Goal: Check status: Check status

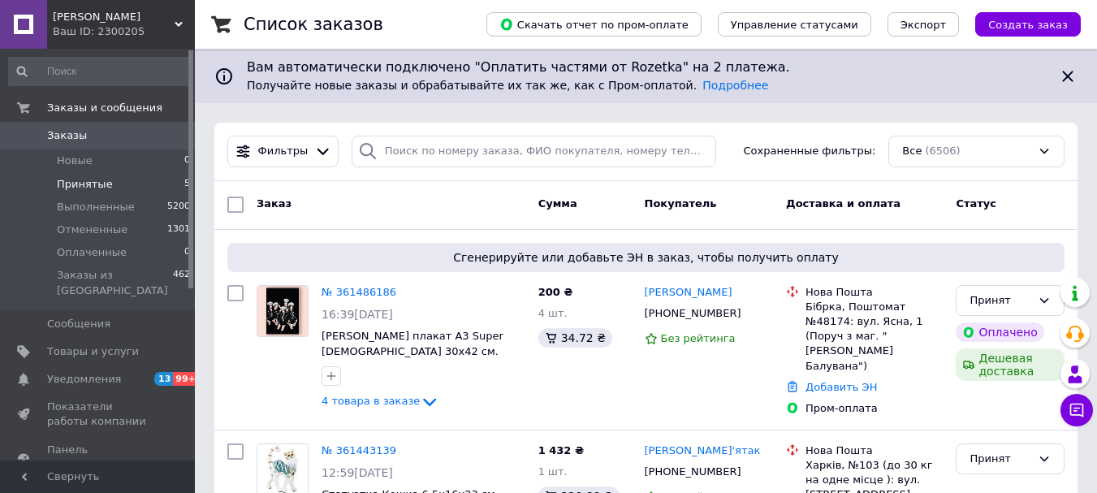
click at [71, 181] on span "Принятые" at bounding box center [85, 184] width 56 height 15
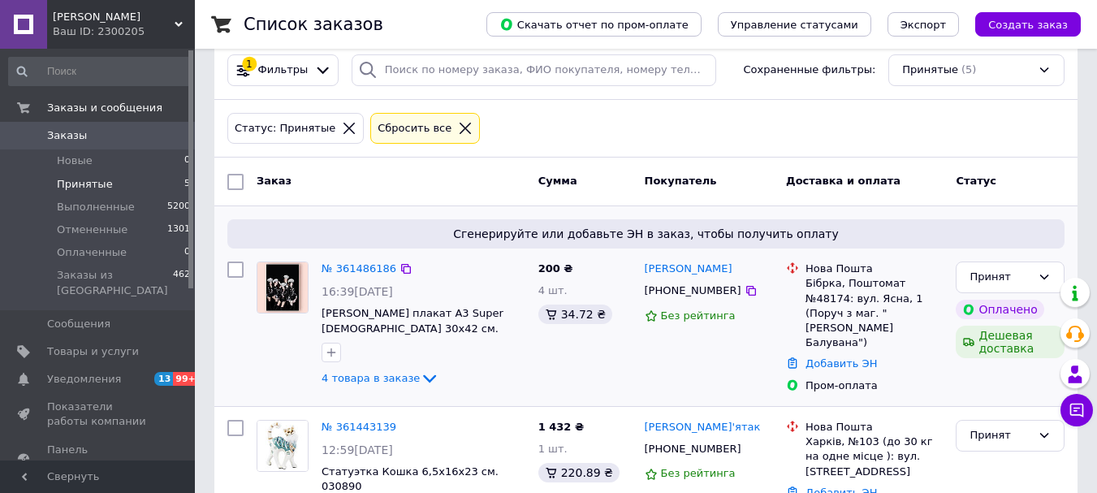
scroll to position [592, 0]
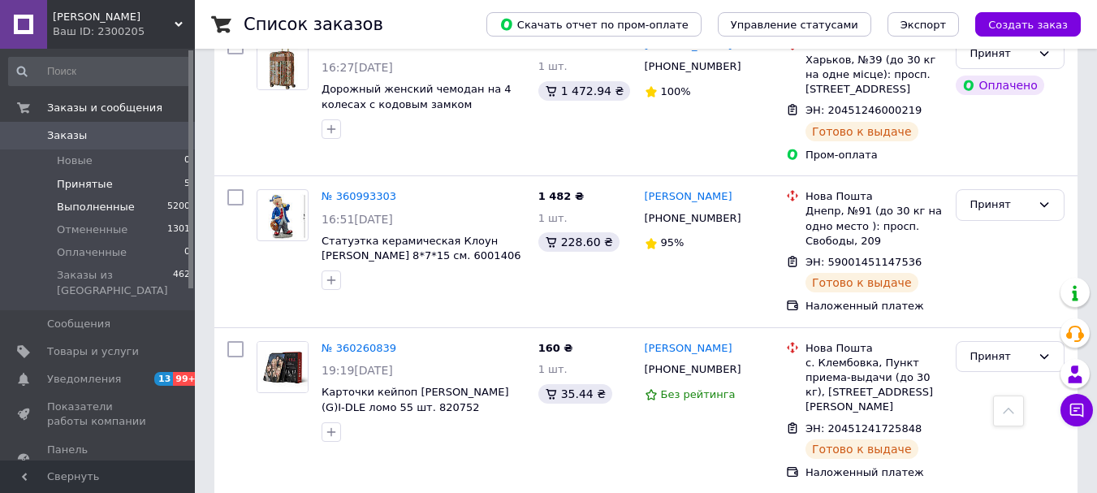
click at [117, 205] on span "Выполненные" at bounding box center [96, 207] width 78 height 15
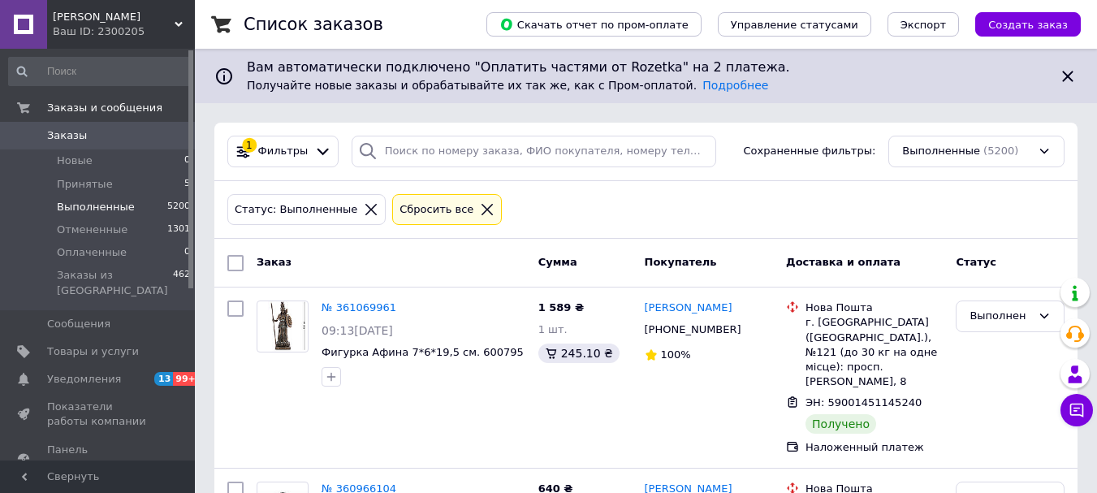
click at [91, 139] on span "Заказы" at bounding box center [98, 135] width 103 height 15
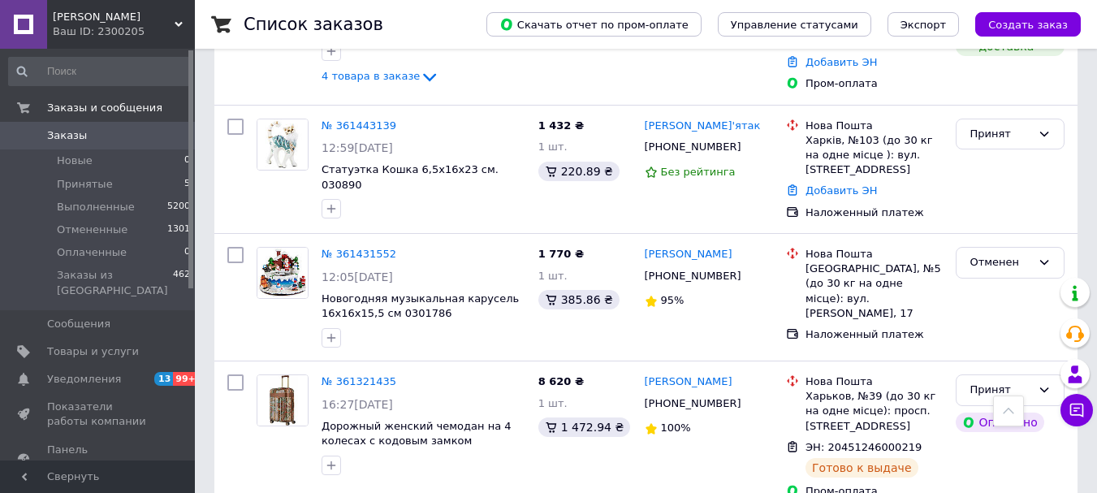
scroll to position [406, 0]
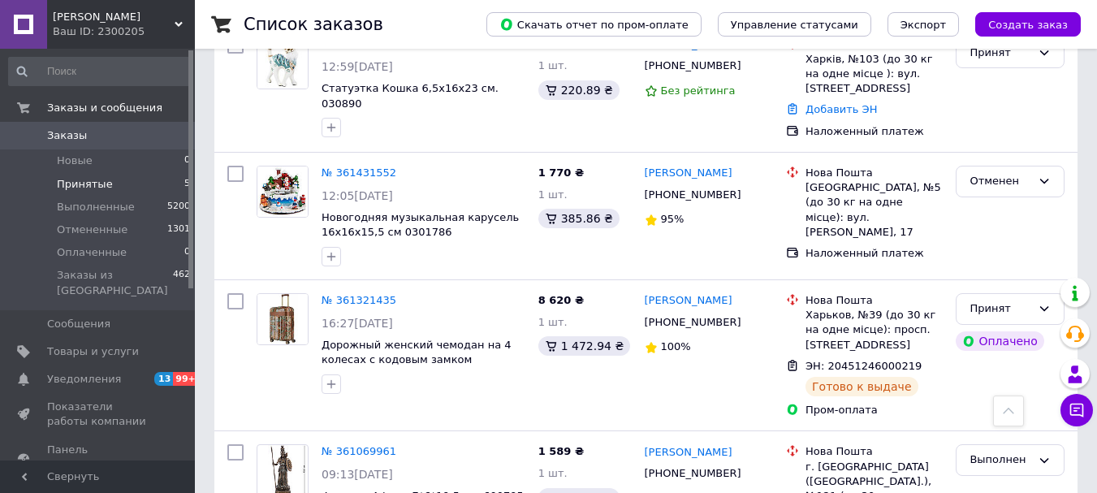
click at [83, 182] on span "Принятые" at bounding box center [85, 184] width 56 height 15
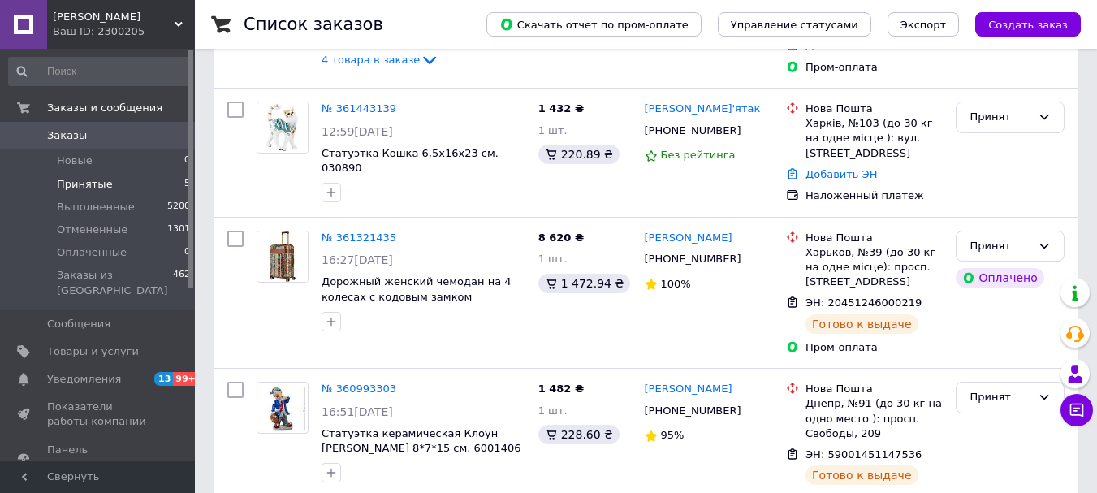
scroll to position [406, 0]
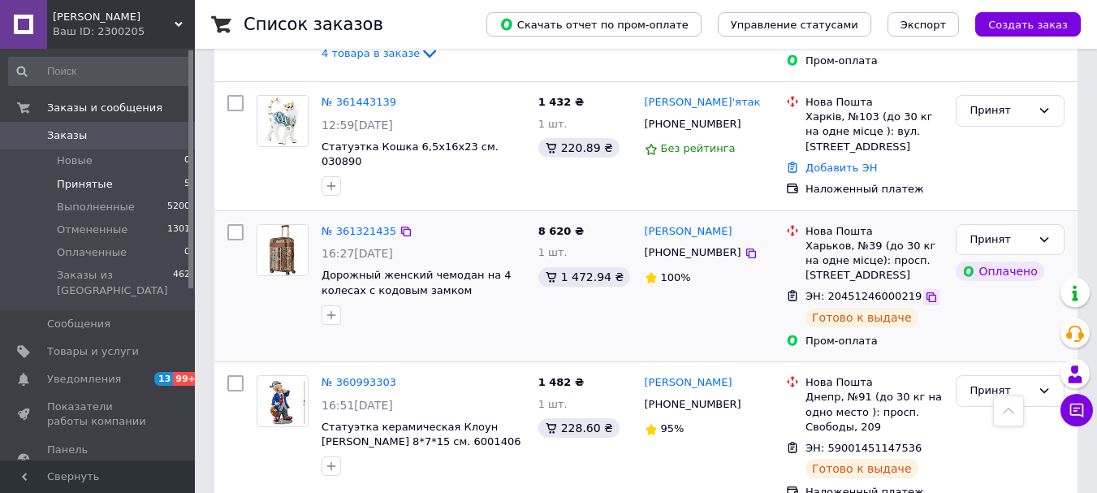
click at [925, 292] on icon at bounding box center [931, 297] width 13 height 13
